Goal: Information Seeking & Learning: Learn about a topic

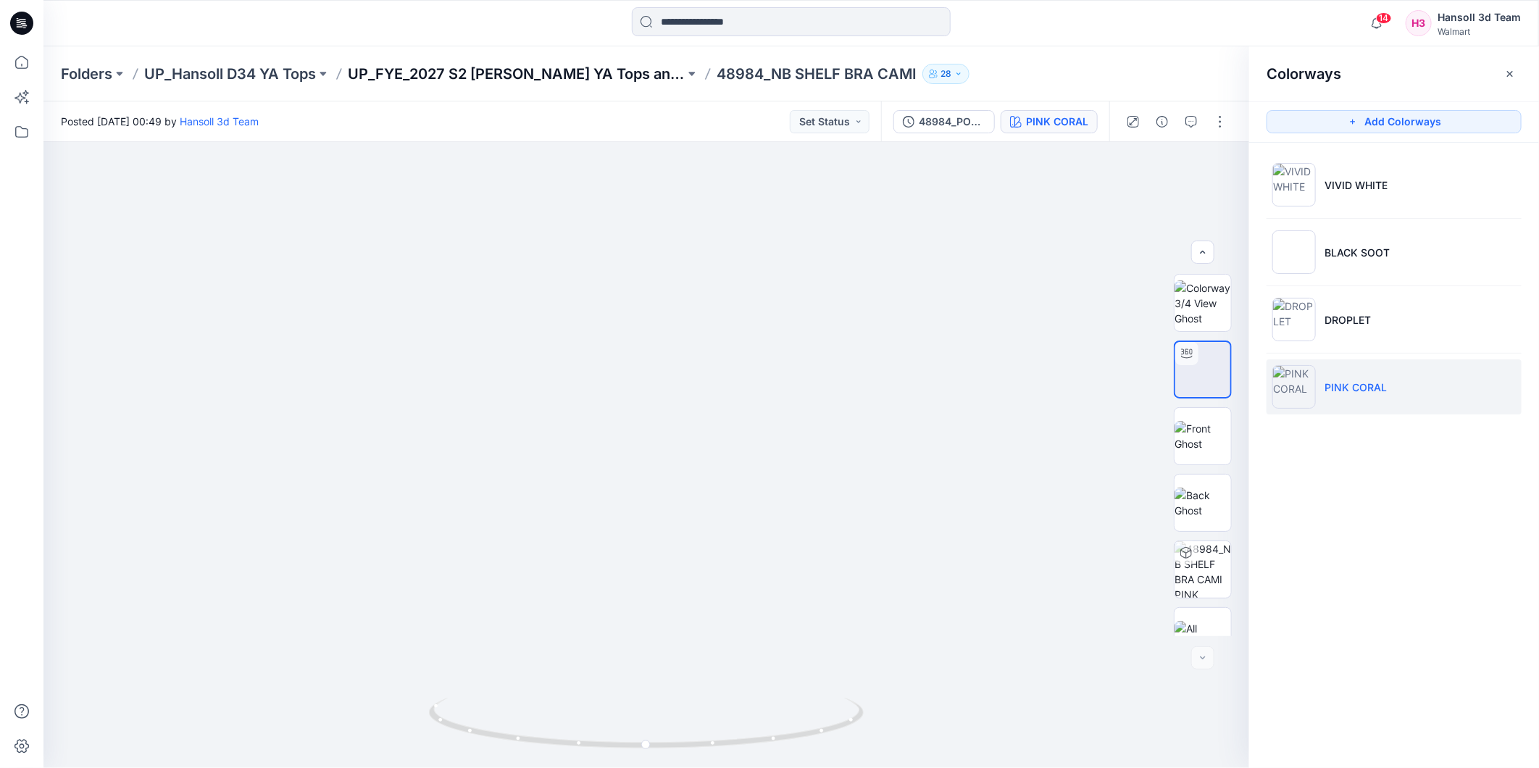
scroll to position [29, 0]
click at [592, 73] on p "UP_FYE_2027 S2 [PERSON_NAME] YA Tops and Dresses" at bounding box center [516, 74] width 337 height 20
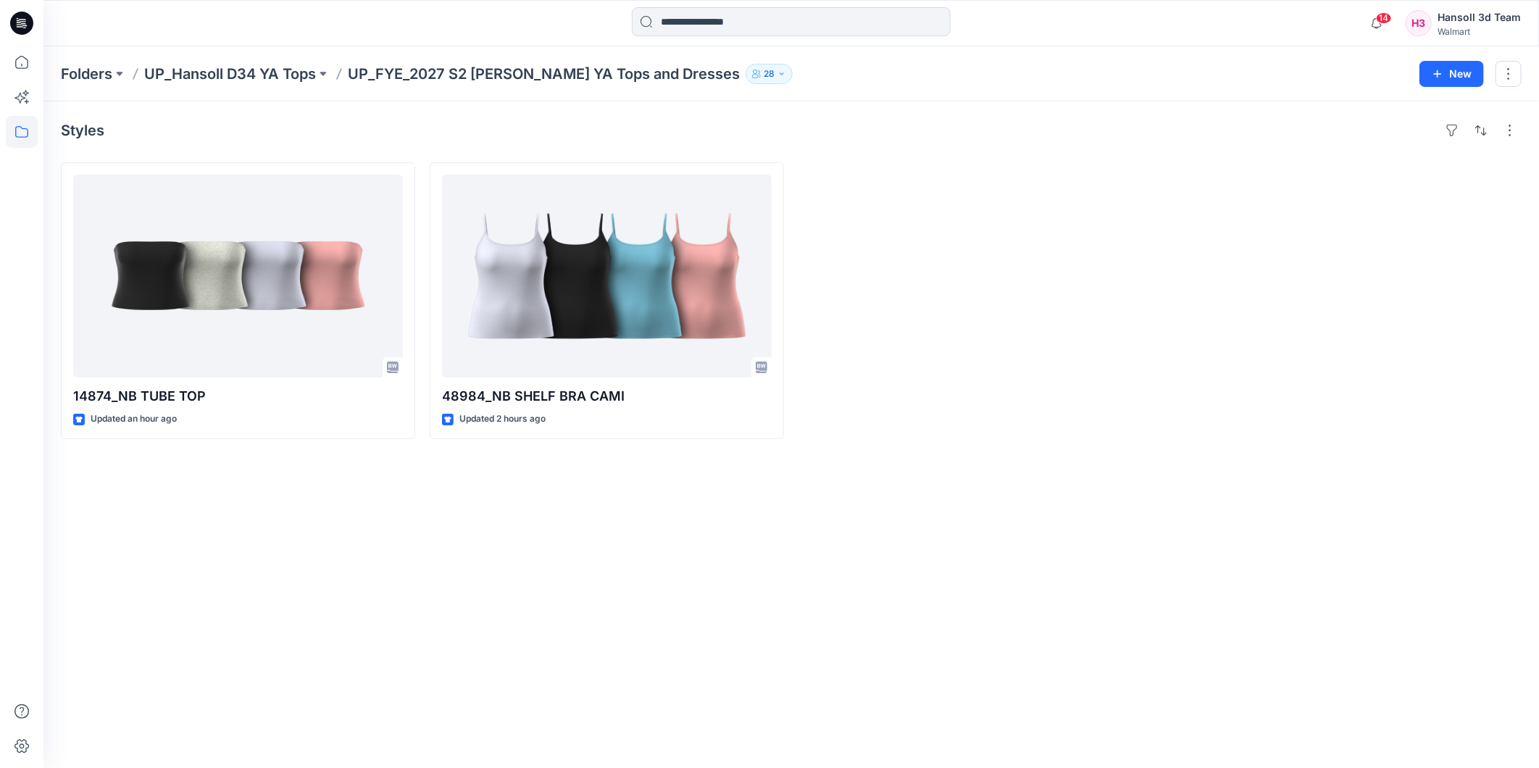
click at [180, 526] on div "Styles 14874_NB TUBE TOP Updated an hour ago 48984_NB SHELF BRA CAMI Updated 2 …" at bounding box center [790, 434] width 1495 height 667
click at [194, 611] on div "Styles 14874_NB TUBE TOP Updated an hour ago 48984_NB SHELF BRA CAMI Updated 2 …" at bounding box center [790, 434] width 1495 height 667
click at [187, 519] on div "Styles 14874_NB TUBE TOP Updated an hour ago 48984_NB SHELF BRA CAMI Updated 2 …" at bounding box center [790, 434] width 1495 height 667
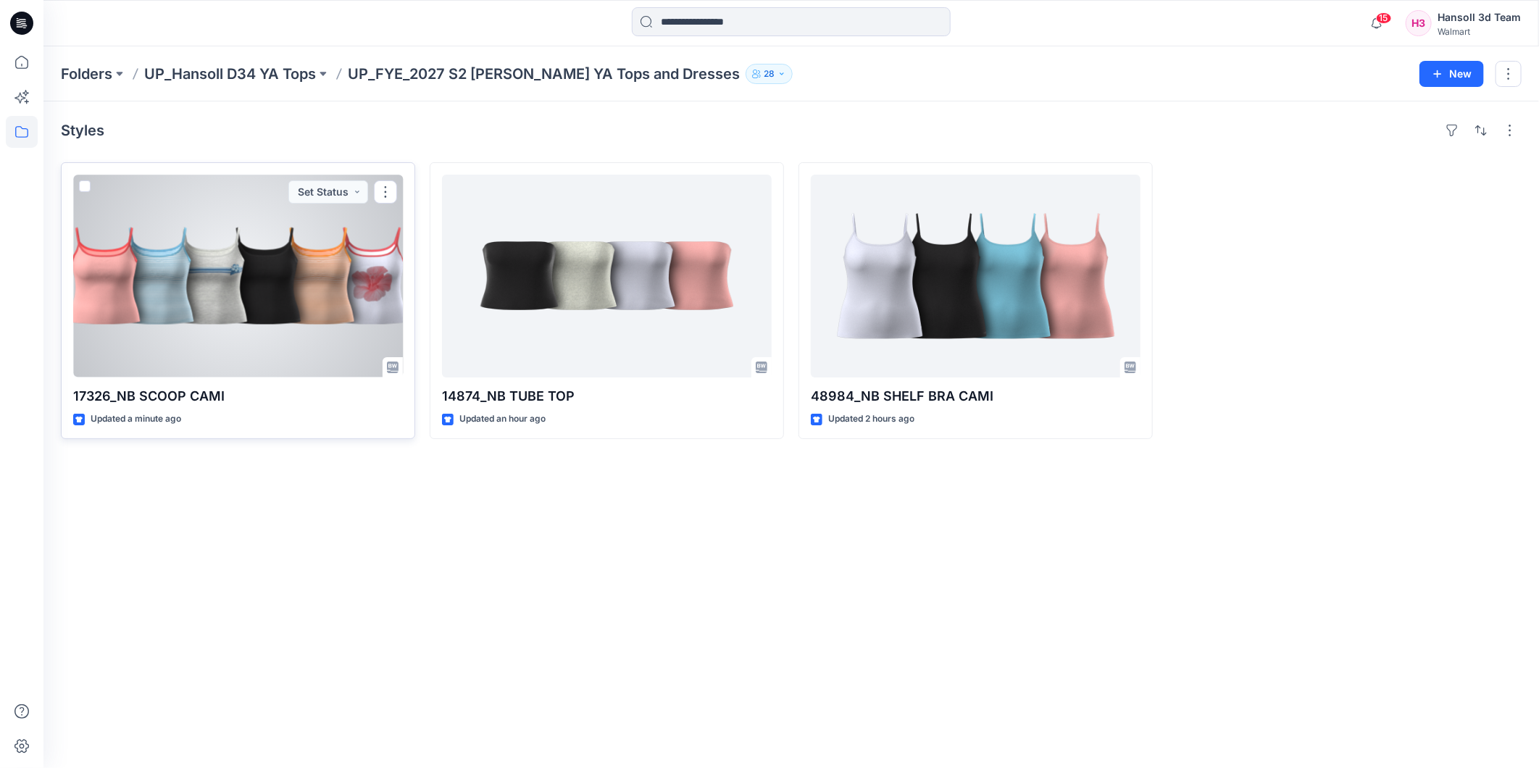
click at [264, 323] on div at bounding box center [238, 276] width 330 height 203
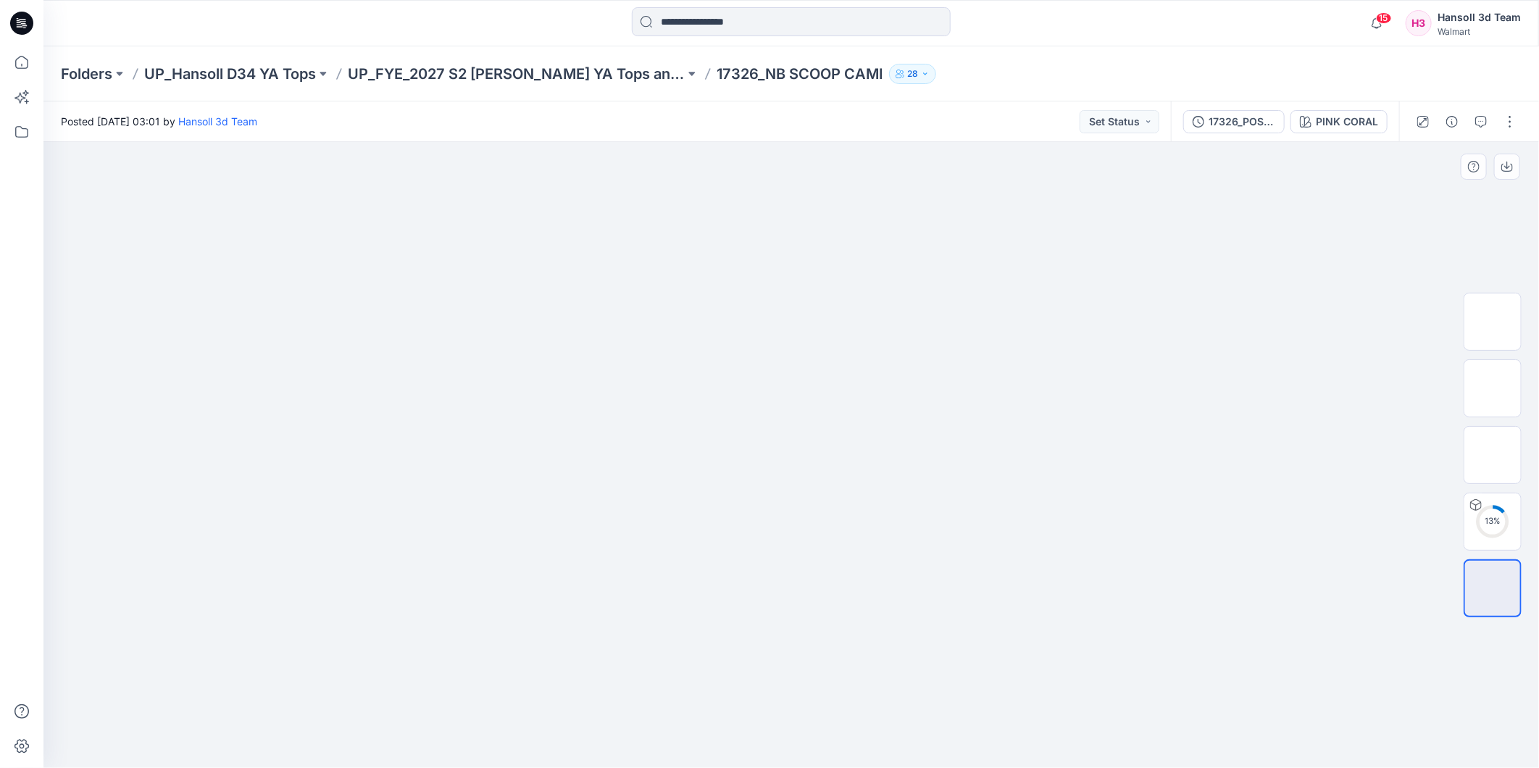
click at [607, 238] on img at bounding box center [791, 238] width 724 height 0
click at [1133, 435] on img at bounding box center [791, 503] width 724 height 530
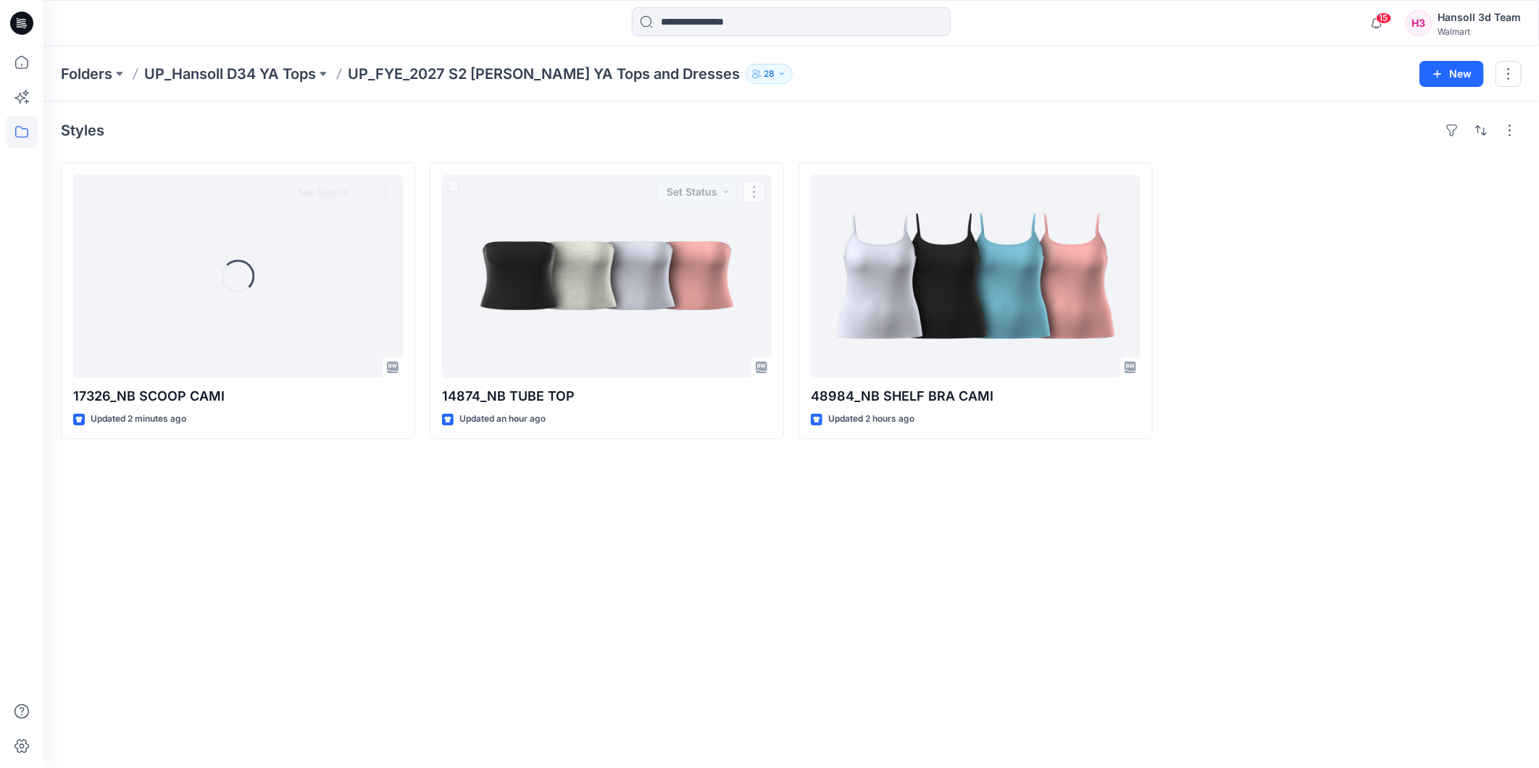
click at [711, 506] on div "Styles Loading... 17326_NB SCOOP CAMI Updated 2 minutes ago Set Status 14874_NB…" at bounding box center [790, 434] width 1495 height 667
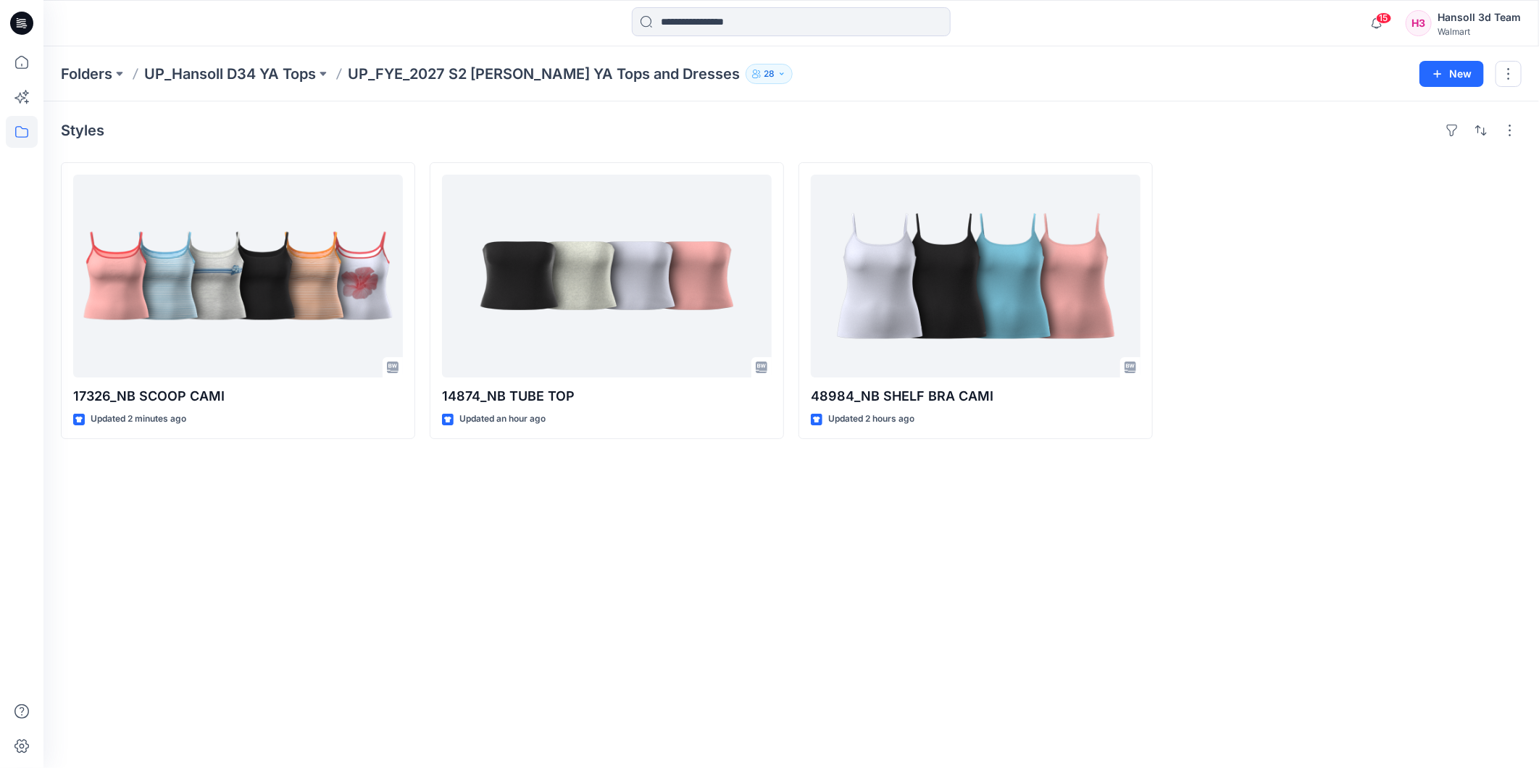
click at [589, 131] on div "Styles" at bounding box center [791, 130] width 1461 height 23
click at [150, 519] on div "Styles 17326_NB SCOOP CAMI Updated 6 minutes ago 14874_NB TUBE TOP Updated an h…" at bounding box center [790, 434] width 1495 height 667
click at [501, 490] on div "Styles 17326_NB SCOOP CAMI Updated 6 minutes ago 14874_NB TUBE TOP Updated an h…" at bounding box center [790, 434] width 1495 height 667
